Goal: Task Accomplishment & Management: Manage account settings

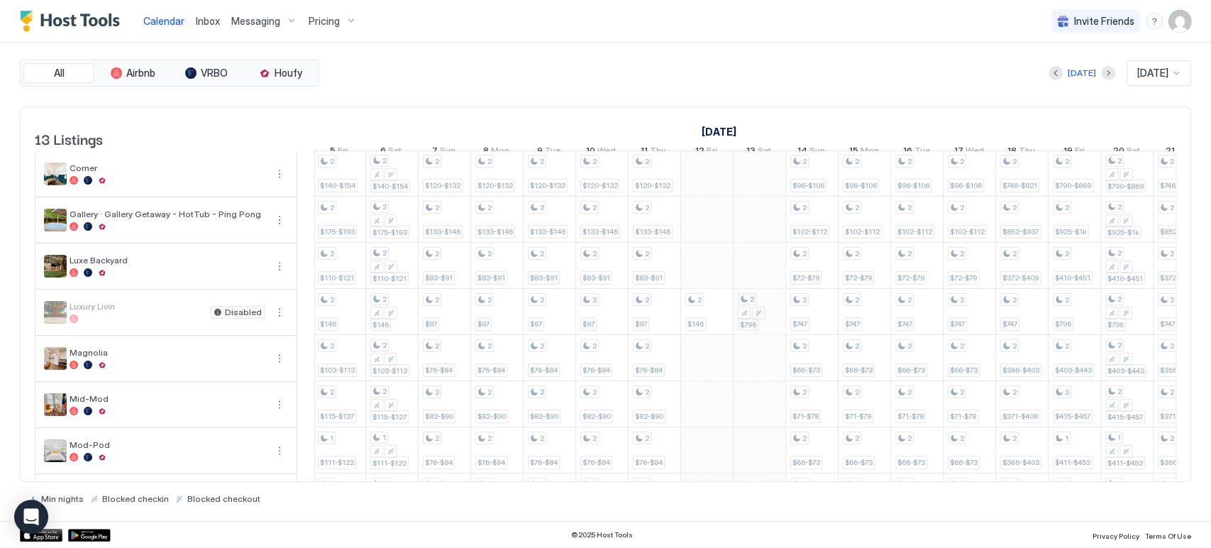
click at [754, 329] on div "2 $440-$484 2 $490 1 $280-$308 1 $316-$348 1 $305-$335 2 $465-$510 2 $96-$106 2…" at bounding box center [365, 449] width 2941 height 599
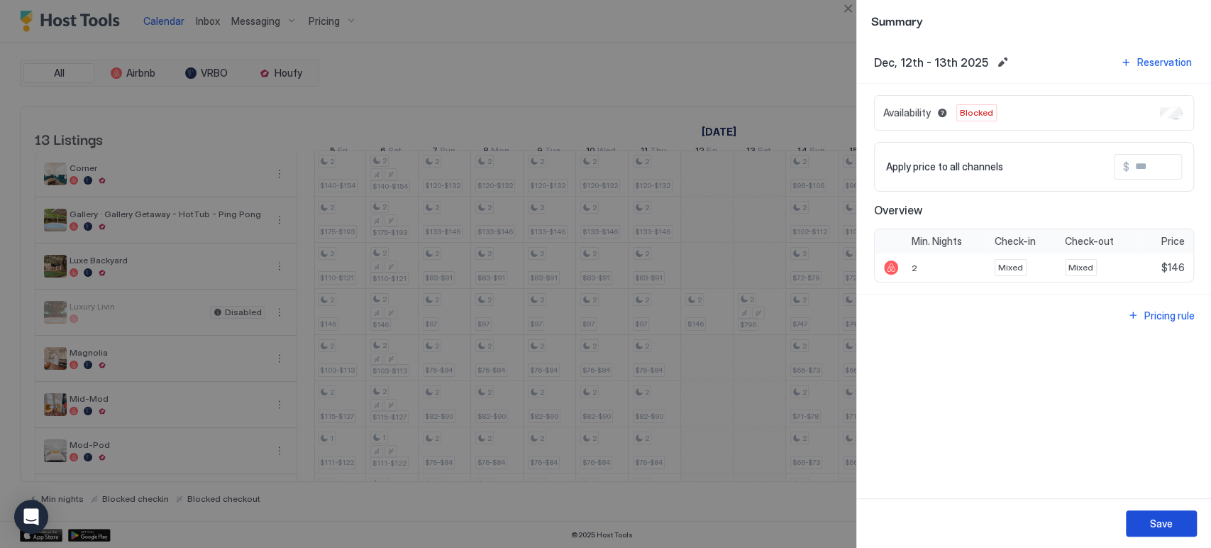
click at [1178, 518] on button "Save" at bounding box center [1161, 523] width 71 height 26
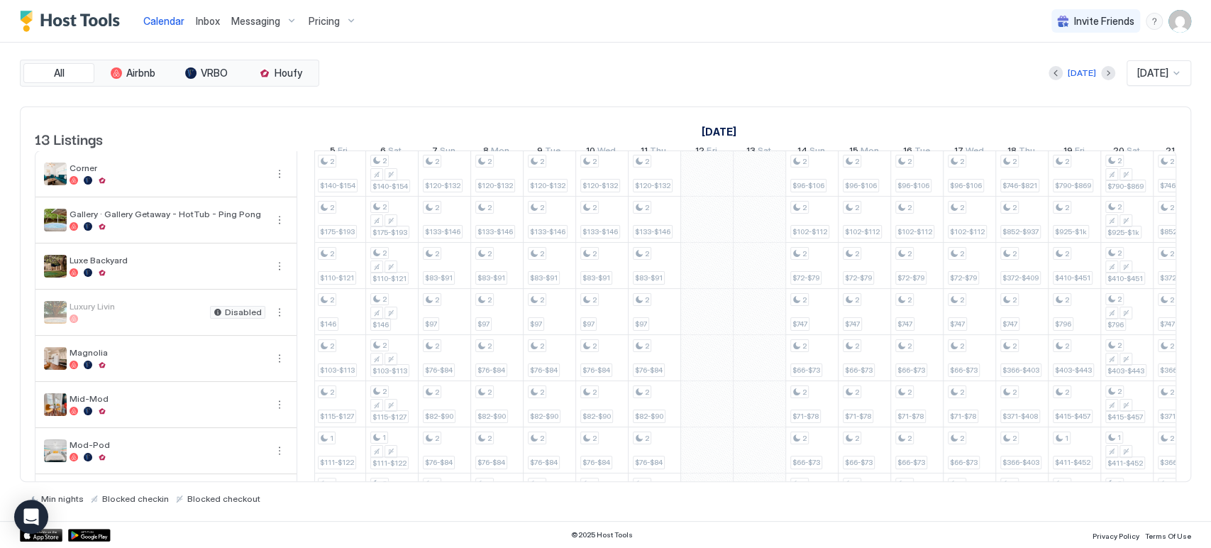
drag, startPoint x: 793, startPoint y: 482, endPoint x: 751, endPoint y: 483, distance: 41.9
click at [751, 483] on div "All Airbnb VRBO Houfy [DATE] [DATE] 13 Listings [DATE] [DATE] [DATE] 8 Sat 9 Su…" at bounding box center [606, 282] width 1172 height 444
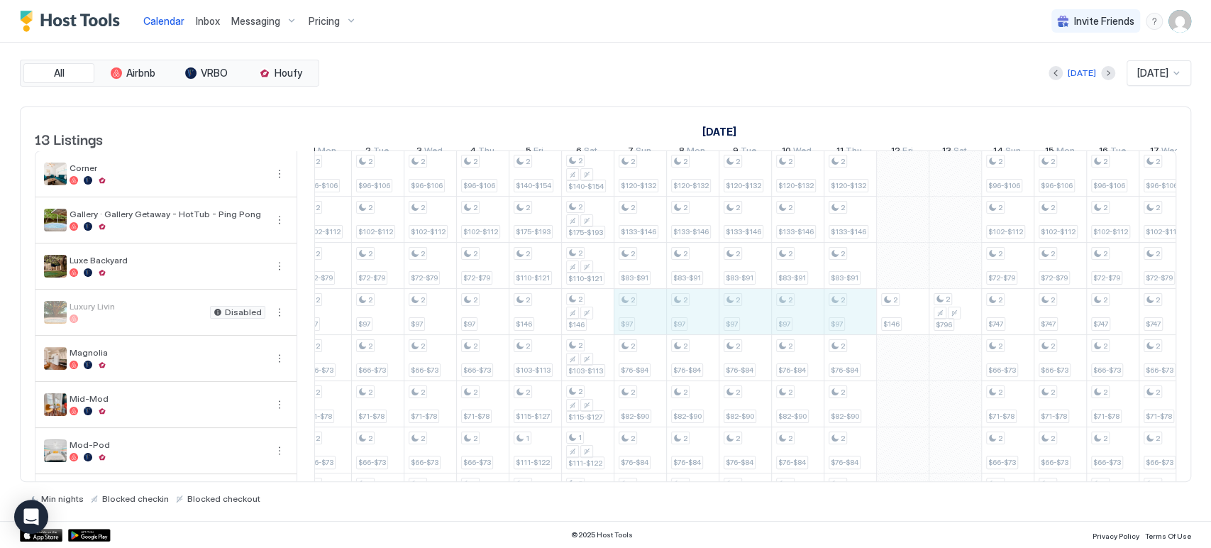
drag, startPoint x: 642, startPoint y: 322, endPoint x: 853, endPoint y: 324, distance: 211.5
click at [853, 324] on div "2 $440-$484 2 $490 1 $280-$308 1 $316-$348 1 $305-$335 2 $465-$510 2 $96-$106 2…" at bounding box center [561, 449] width 2941 height 599
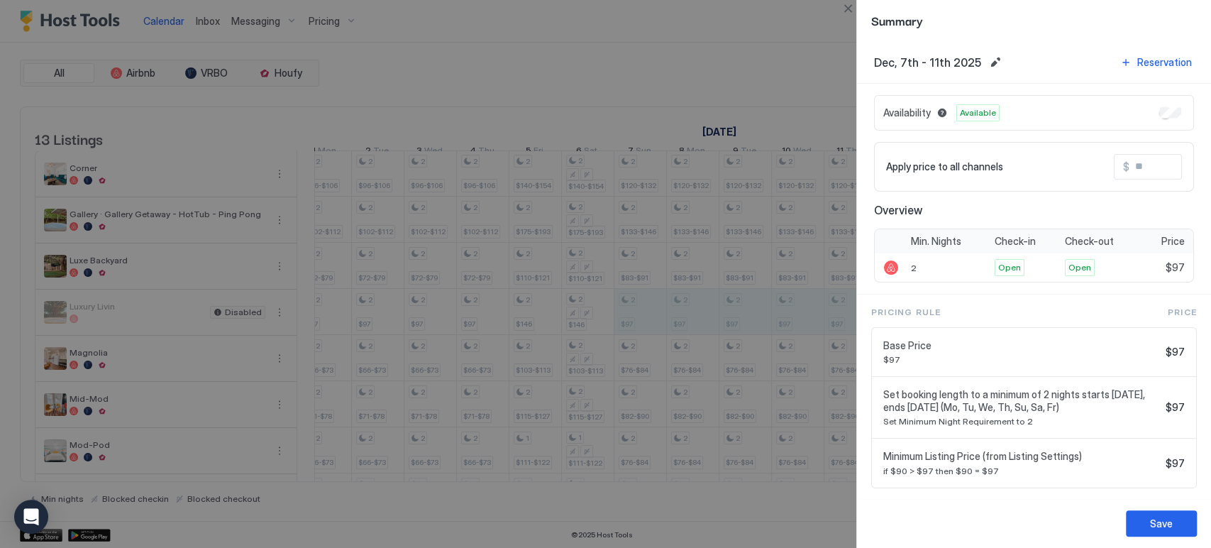
click at [1140, 182] on div "Apply price to all channels $" at bounding box center [1034, 167] width 320 height 50
drag, startPoint x: 1140, startPoint y: 170, endPoint x: 1124, endPoint y: 171, distance: 16.3
click at [1137, 170] on input "Input Field" at bounding box center [1187, 167] width 114 height 24
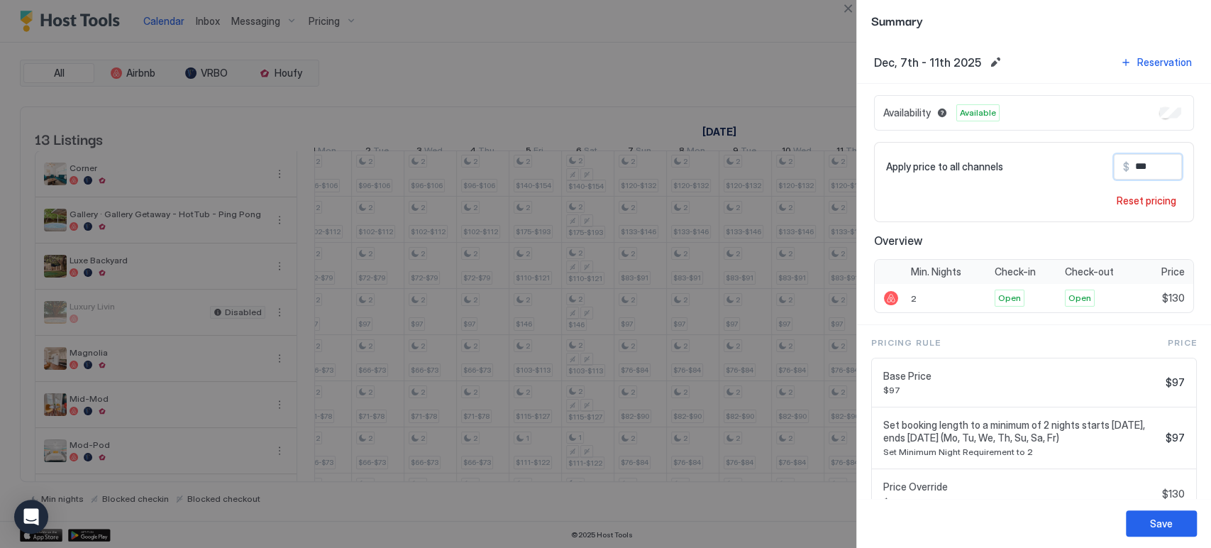
type input "***"
click at [1159, 531] on button "Save" at bounding box center [1161, 523] width 71 height 26
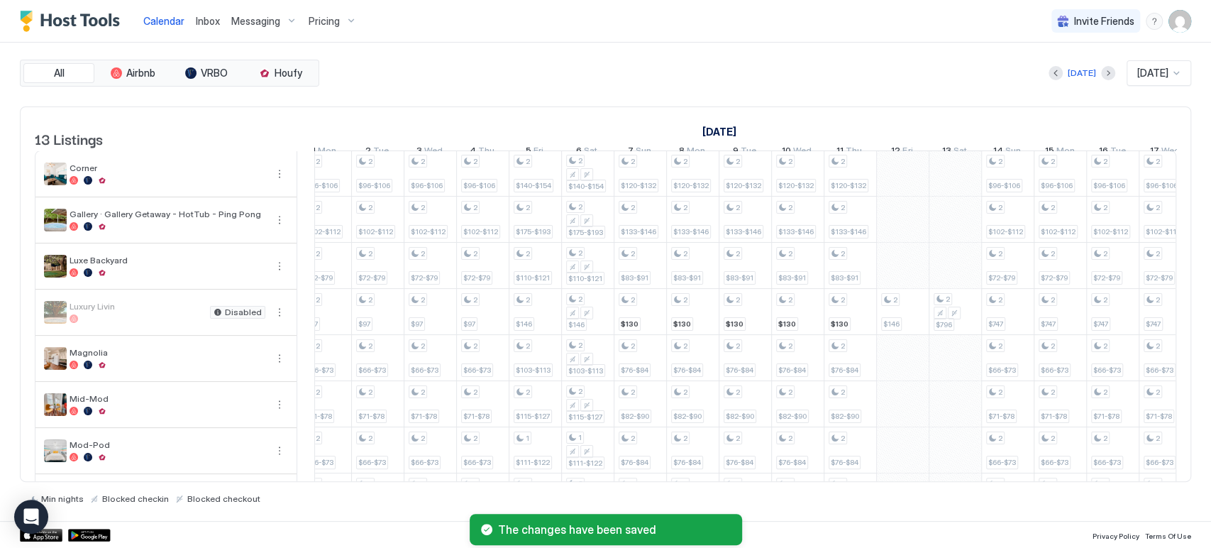
drag, startPoint x: 857, startPoint y: 496, endPoint x: 863, endPoint y: 478, distance: 18.6
click at [857, 496] on div "Min nights Blocked checkin Blocked checkout" at bounding box center [606, 498] width 1172 height 11
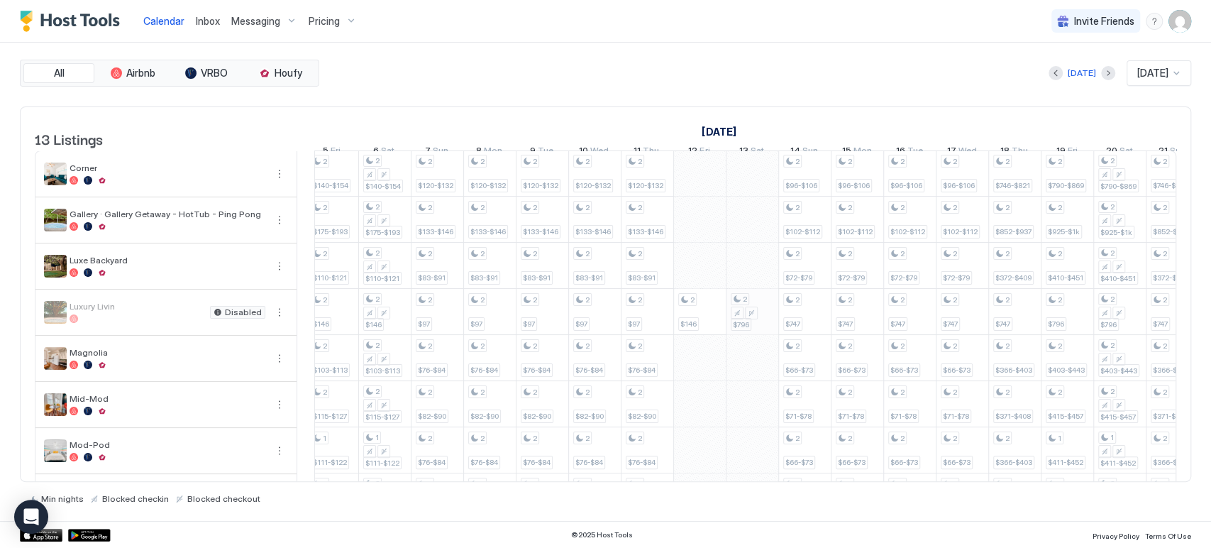
drag, startPoint x: 704, startPoint y: 321, endPoint x: 742, endPoint y: 321, distance: 38.3
click at [742, 321] on tr "2 $440-$484 2 $490 1 $280-$308 1 $316-$348 1 $305-$335 2 $465-$510 2 $96-$106 2…" at bounding box center [358, 450] width 2941 height 600
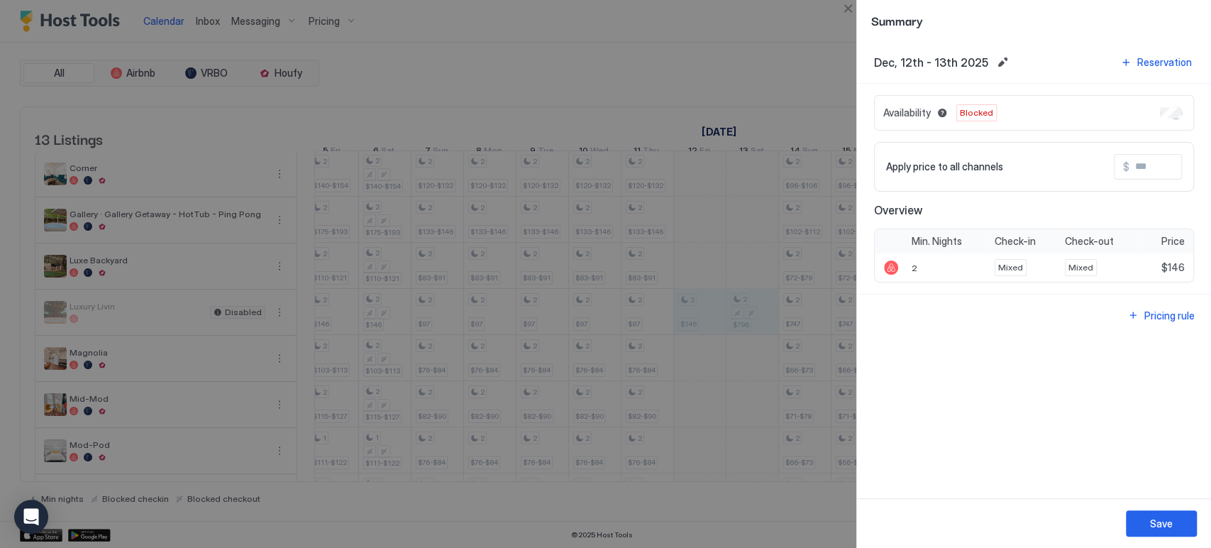
click at [844, 2] on button "Close" at bounding box center [848, 8] width 17 height 17
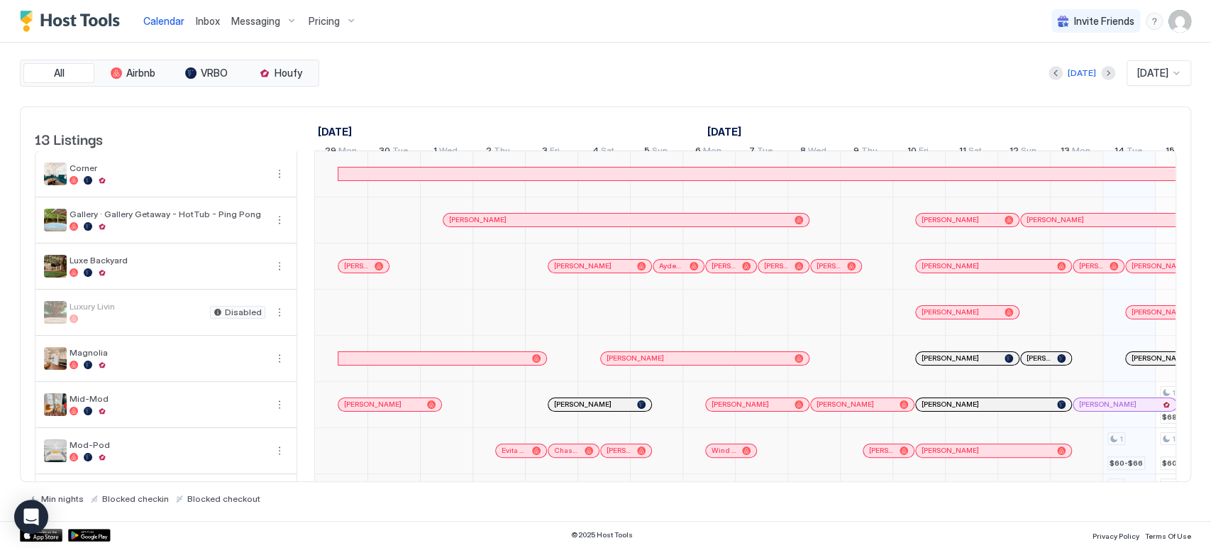
scroll to position [0, 788]
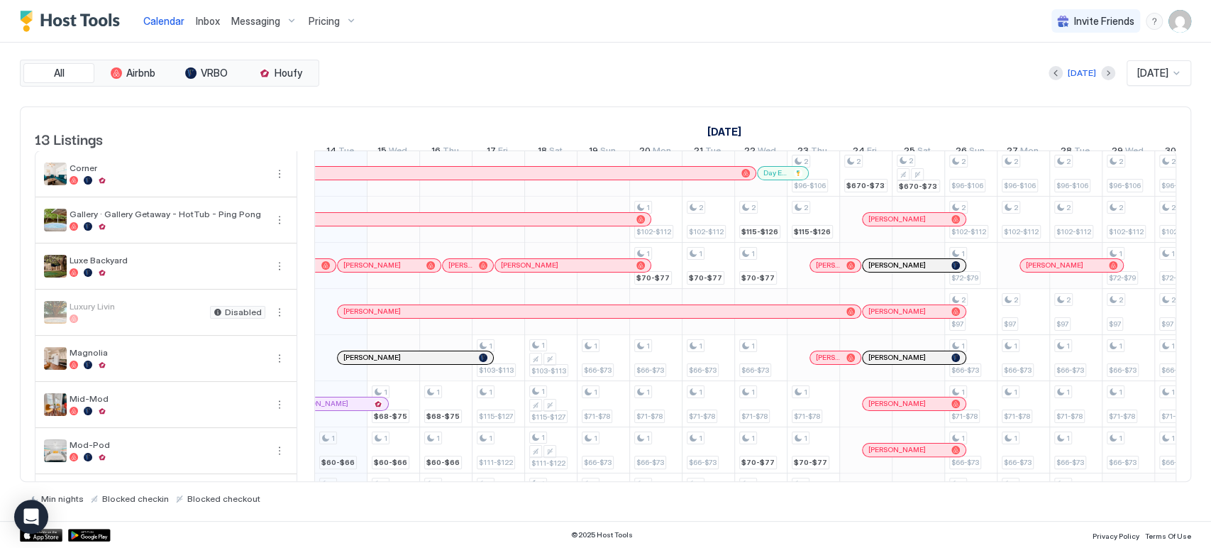
click at [1102, 75] on button "Next month" at bounding box center [1108, 73] width 14 height 14
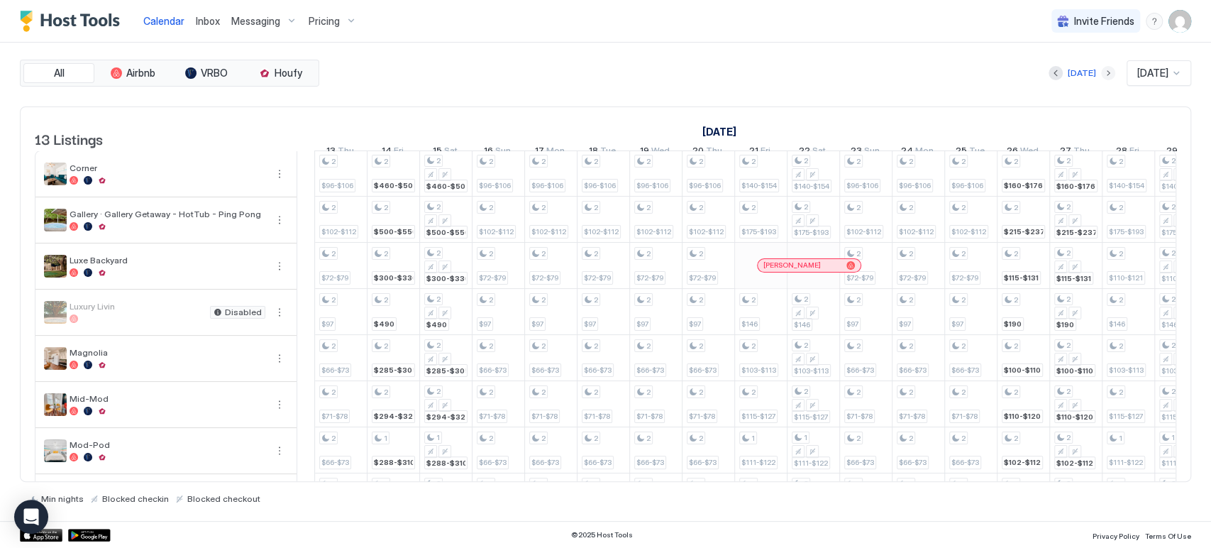
click at [1101, 75] on button "Next month" at bounding box center [1108, 73] width 14 height 14
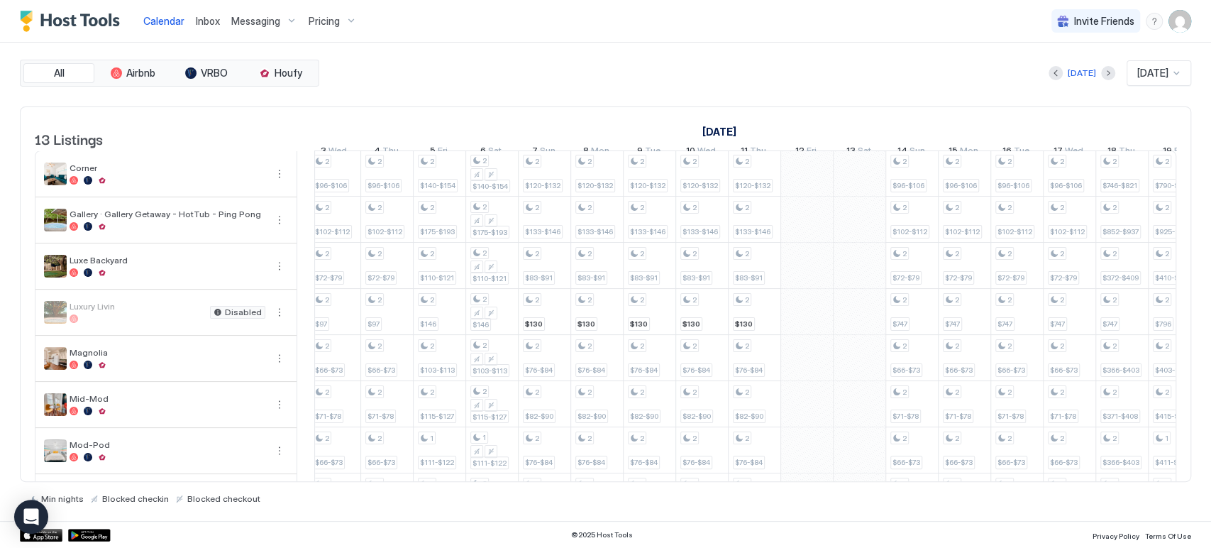
scroll to position [0, 0]
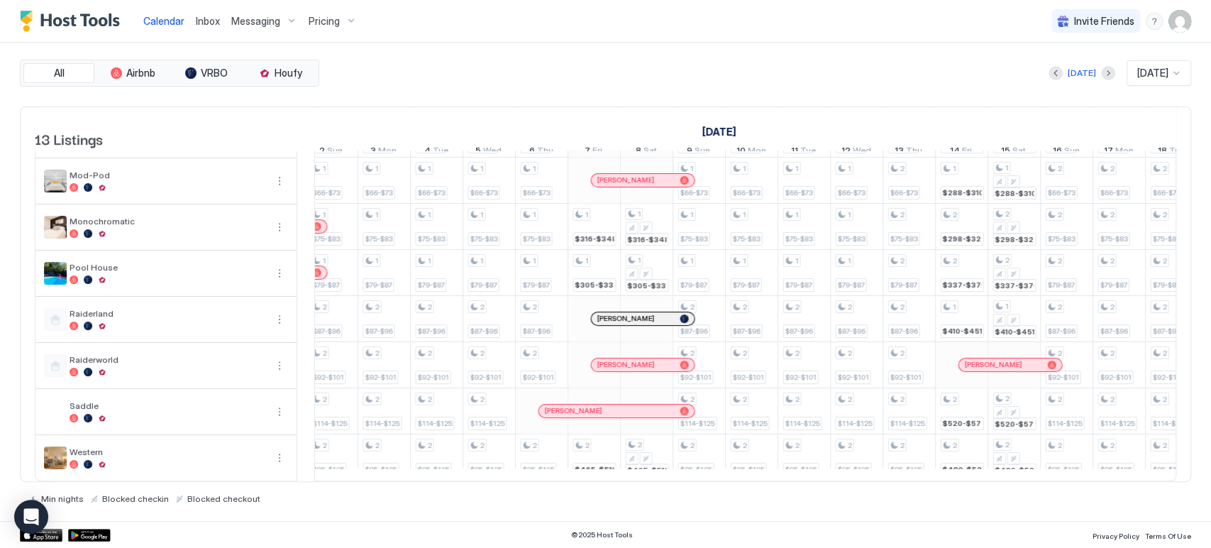
click at [629, 360] on span "[PERSON_NAME]" at bounding box center [625, 364] width 57 height 9
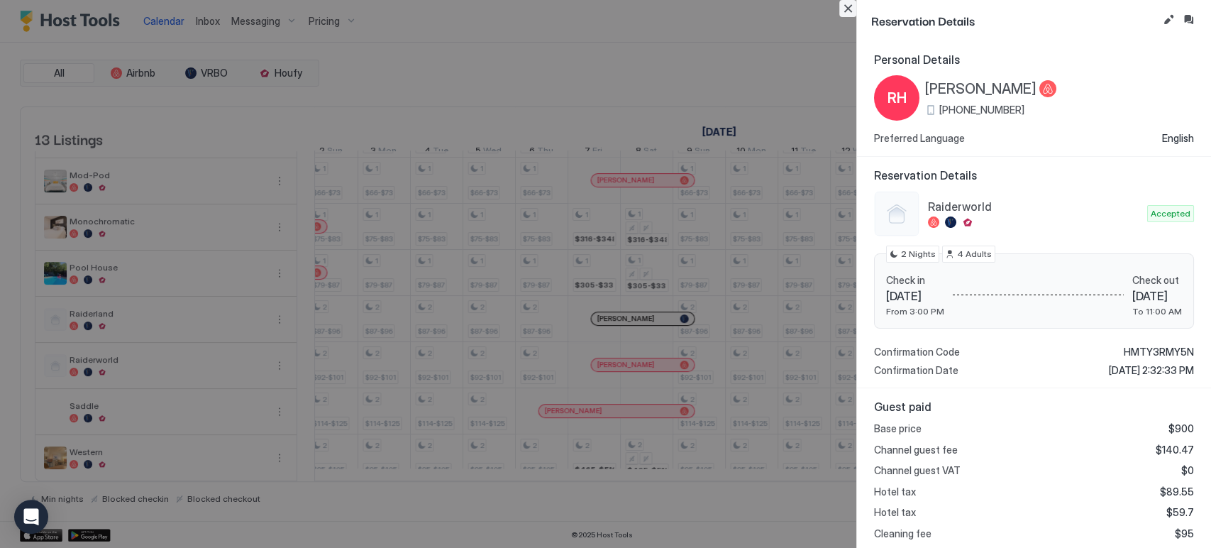
click at [849, 9] on button "Close" at bounding box center [848, 8] width 17 height 17
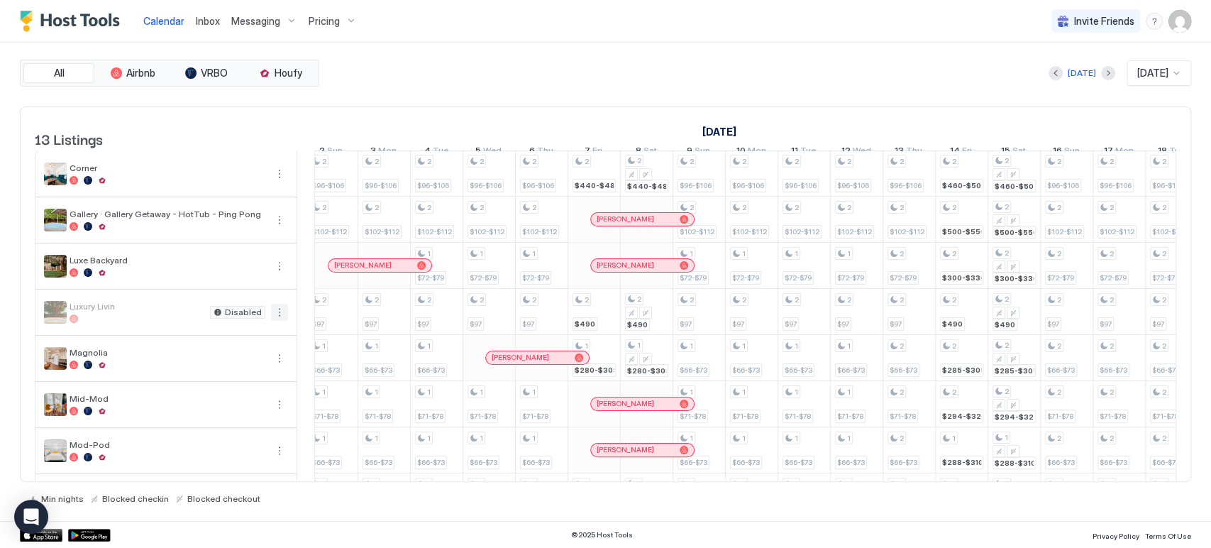
click at [281, 321] on button "More options" at bounding box center [279, 312] width 17 height 17
click at [245, 386] on span "Listing Settings" at bounding box center [255, 388] width 63 height 11
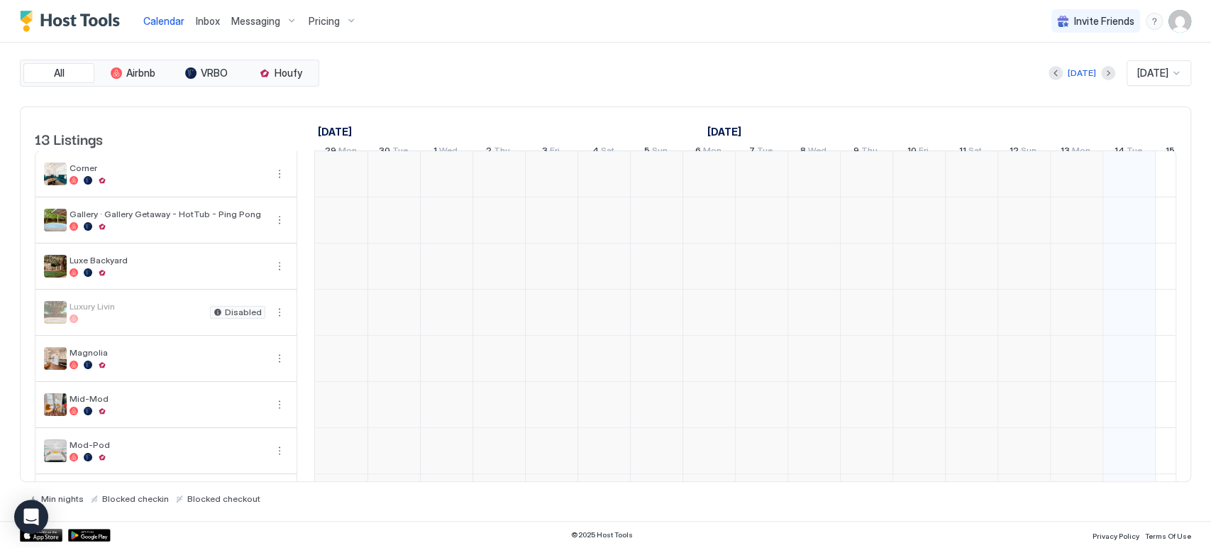
click at [338, 16] on div "Pricing" at bounding box center [333, 21] width 60 height 24
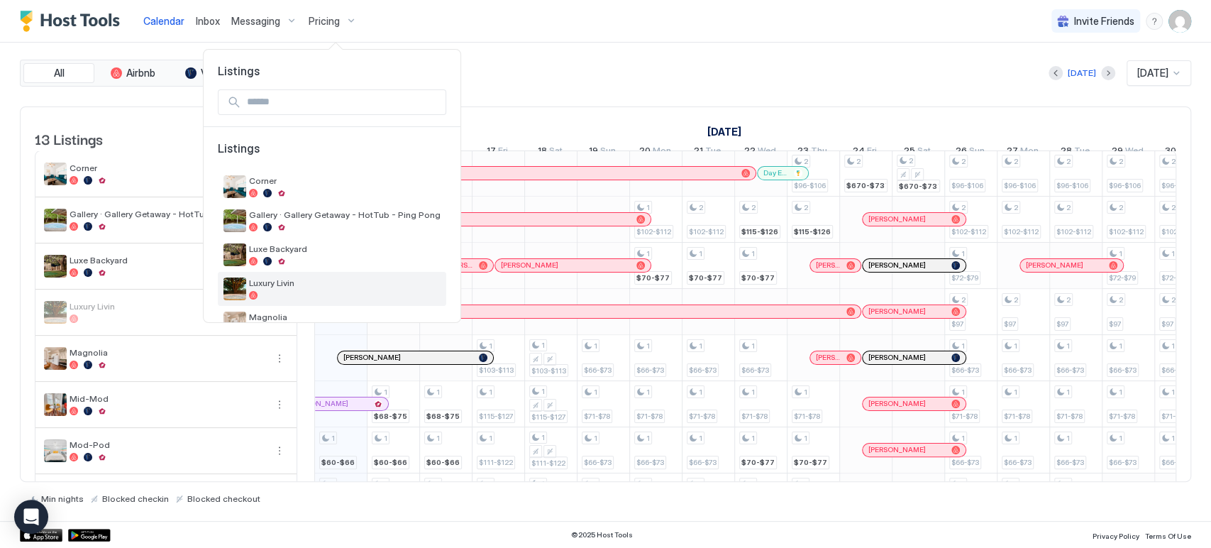
click at [282, 283] on span "Luxury Livin" at bounding box center [345, 282] width 192 height 11
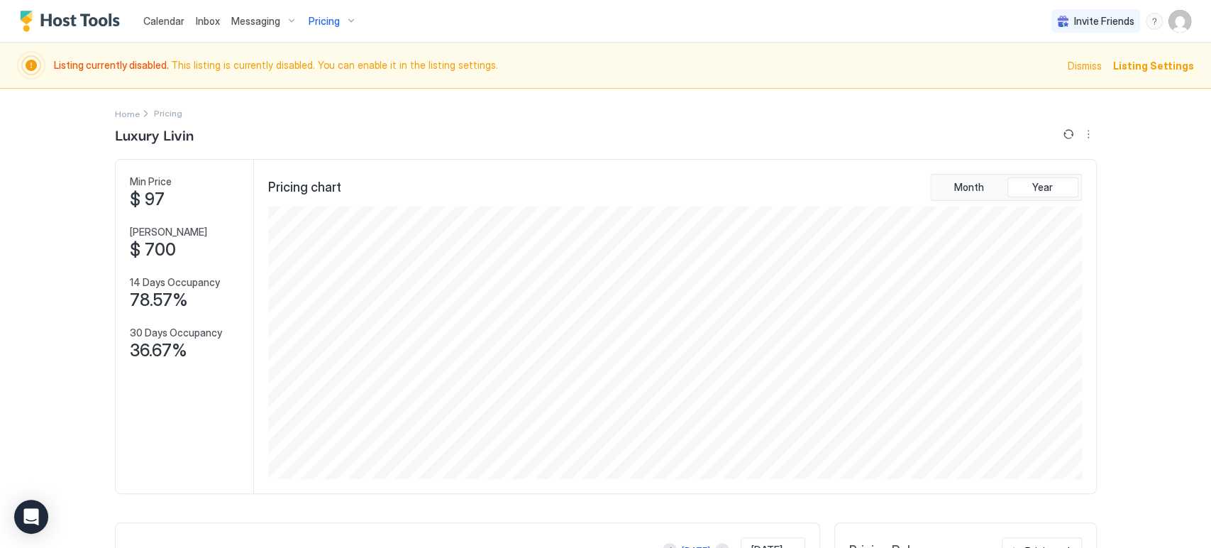
click at [1118, 65] on span "Listing Settings" at bounding box center [1153, 65] width 81 height 15
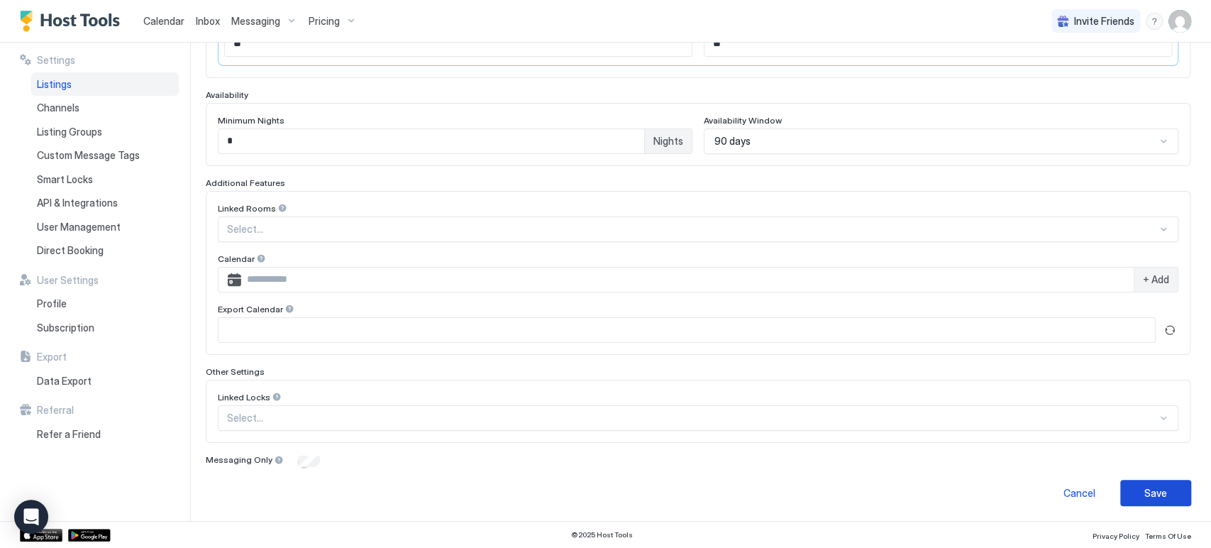
click at [1121, 485] on button "Save" at bounding box center [1156, 493] width 71 height 26
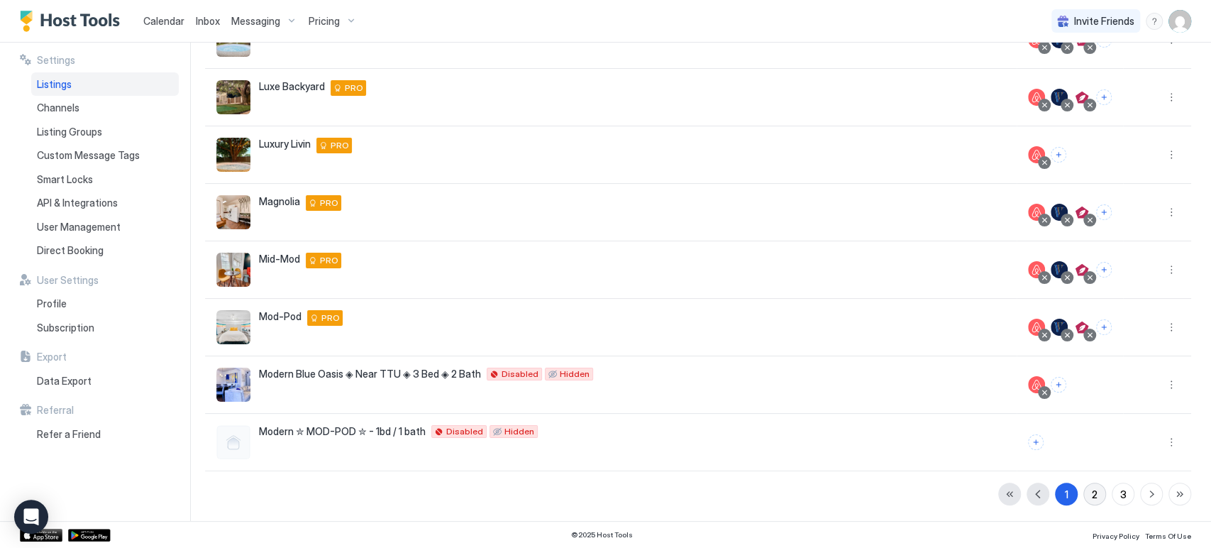
click at [1092, 490] on div "2" at bounding box center [1095, 494] width 6 height 15
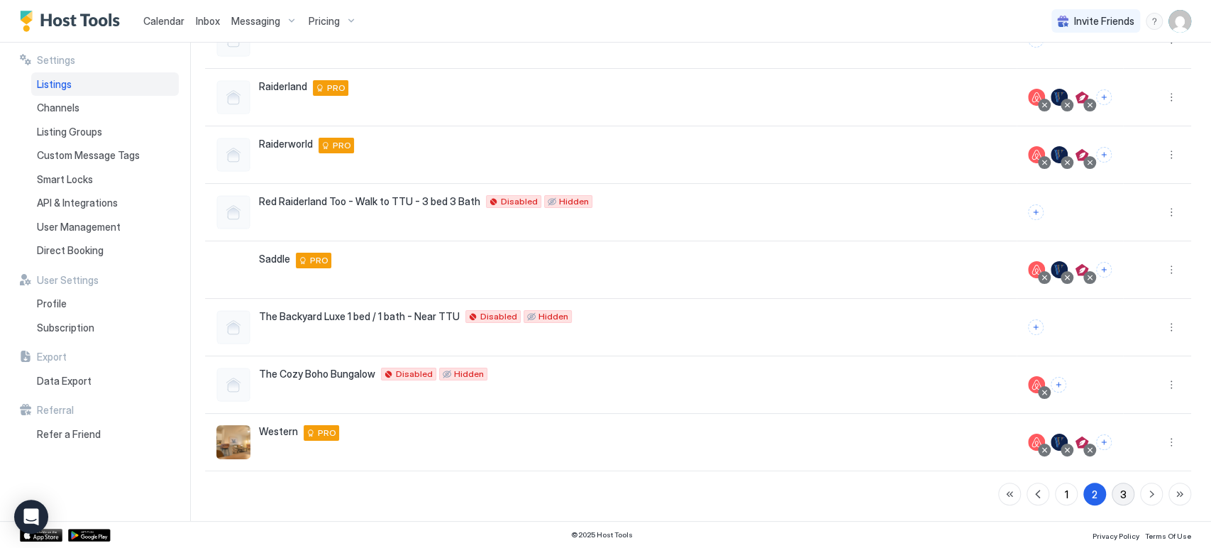
click at [1112, 493] on button "3" at bounding box center [1123, 494] width 23 height 23
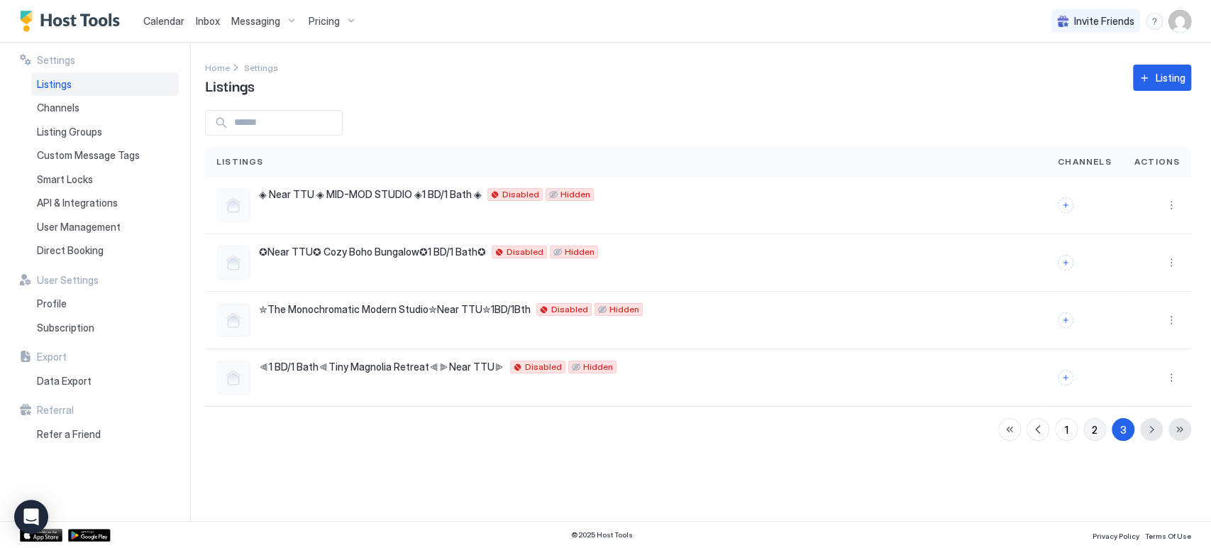
click at [1088, 429] on button "2" at bounding box center [1095, 429] width 23 height 23
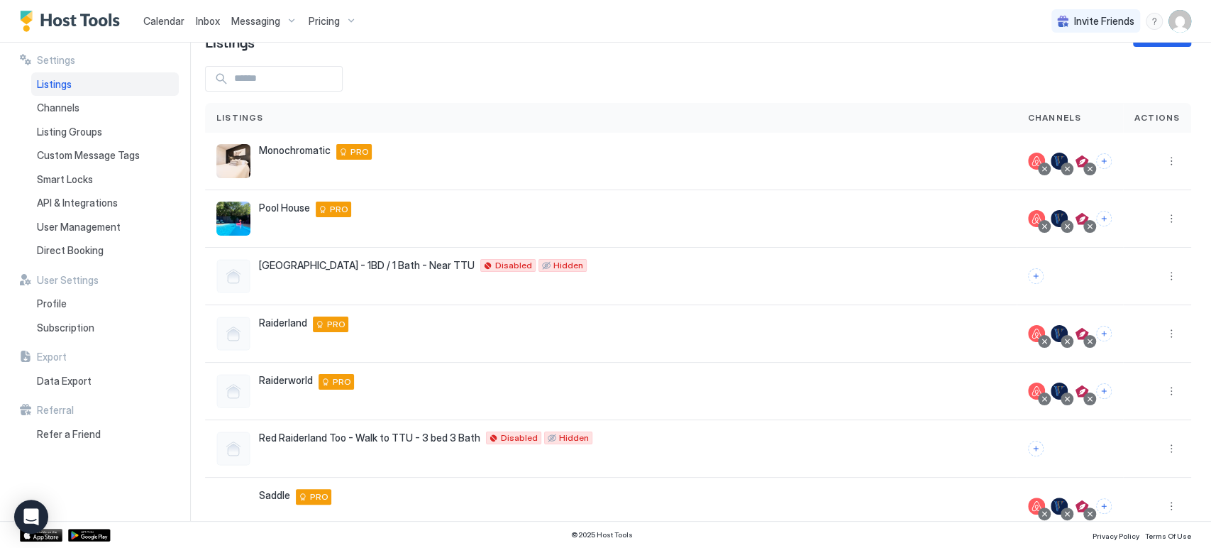
scroll to position [280, 0]
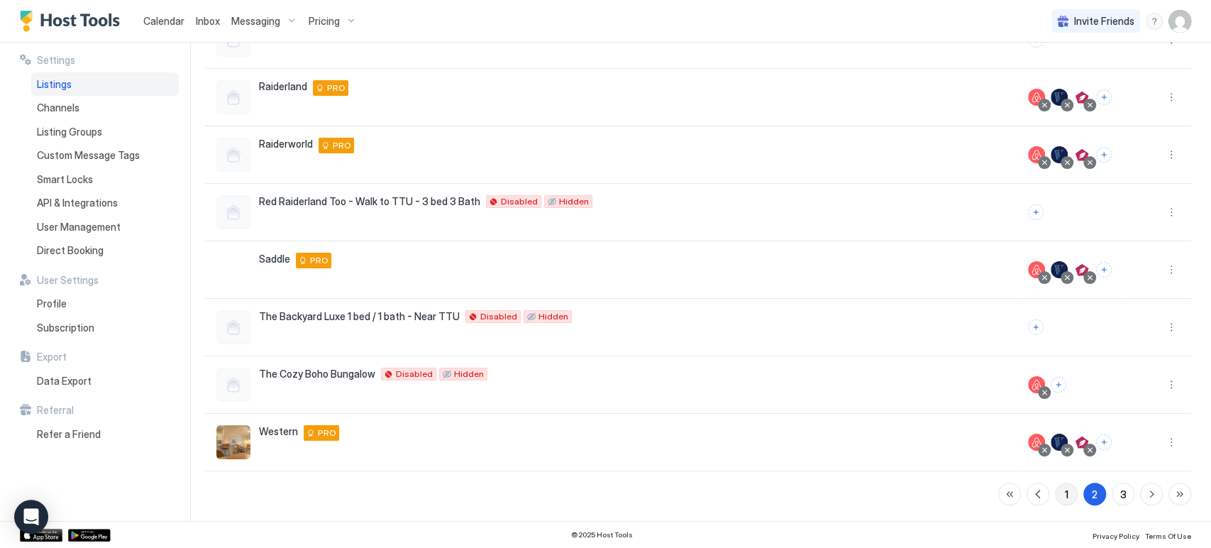
click at [1064, 489] on button "1" at bounding box center [1066, 494] width 23 height 23
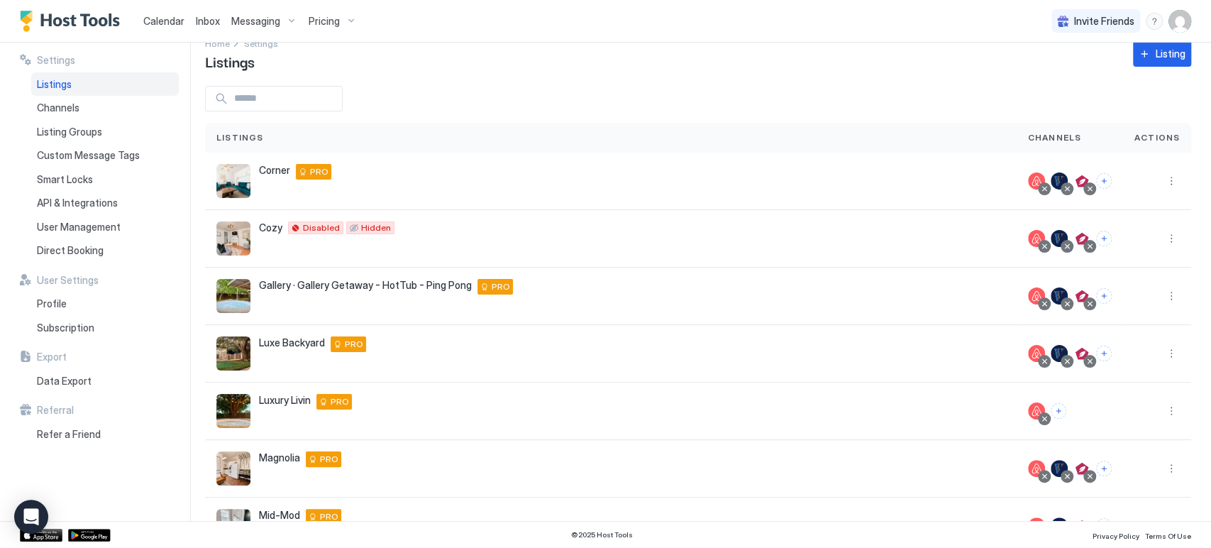
scroll to position [0, 0]
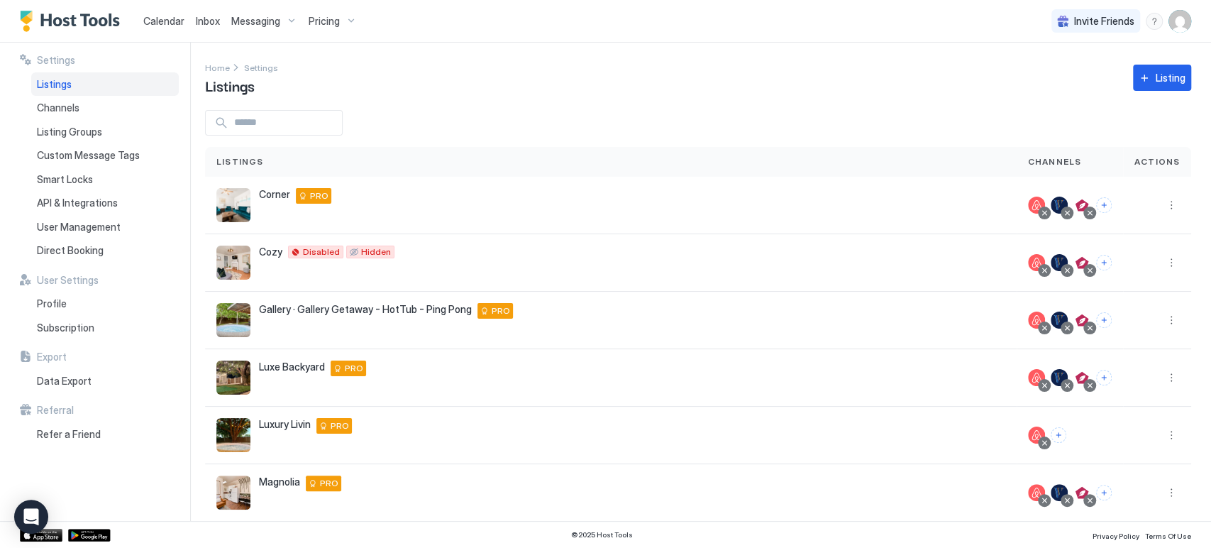
click at [172, 20] on span "Calendar" at bounding box center [163, 21] width 41 height 12
